Goal: Book appointment/travel/reservation

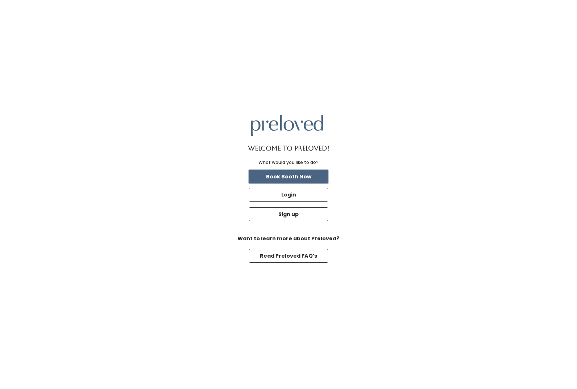
click at [308, 180] on button "Book Booth Now" at bounding box center [289, 177] width 80 height 14
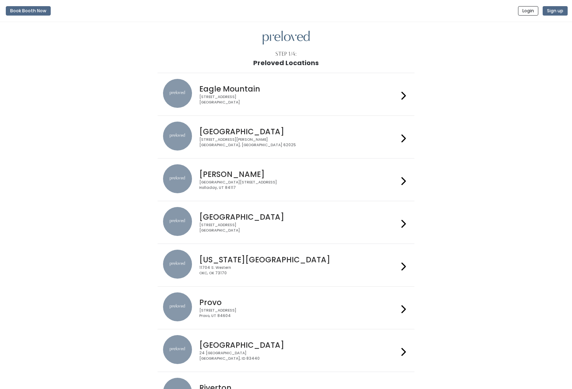
click at [235, 309] on div "230 W Cougar Blvd Provo, UT 84604" at bounding box center [298, 313] width 199 height 10
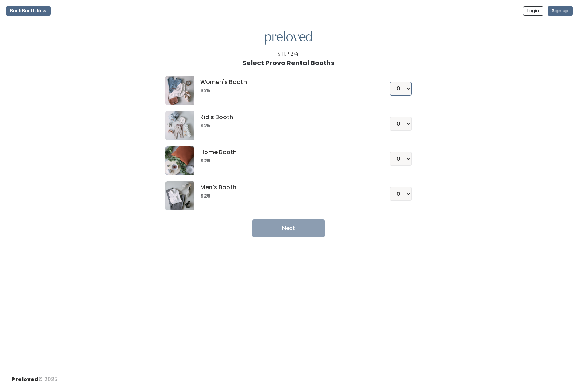
click at [395, 87] on select "0 1 2 3 4" at bounding box center [401, 89] width 22 height 14
select select "1"
click at [390, 89] on select "0 1 2 3 4" at bounding box center [401, 89] width 22 height 14
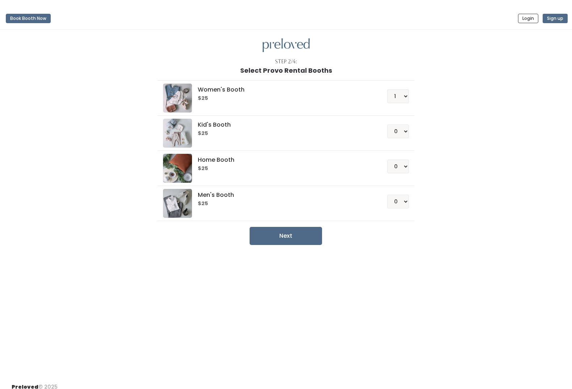
click at [302, 255] on div "Step 2/4: Select Provo Rental Booths Women's Booth $25 0 1 2 3 4 Kid's Booth $2…" at bounding box center [286, 204] width 572 height 348
click at [305, 229] on button "Next" at bounding box center [285, 236] width 72 height 18
